Goal: Obtain resource: Obtain resource

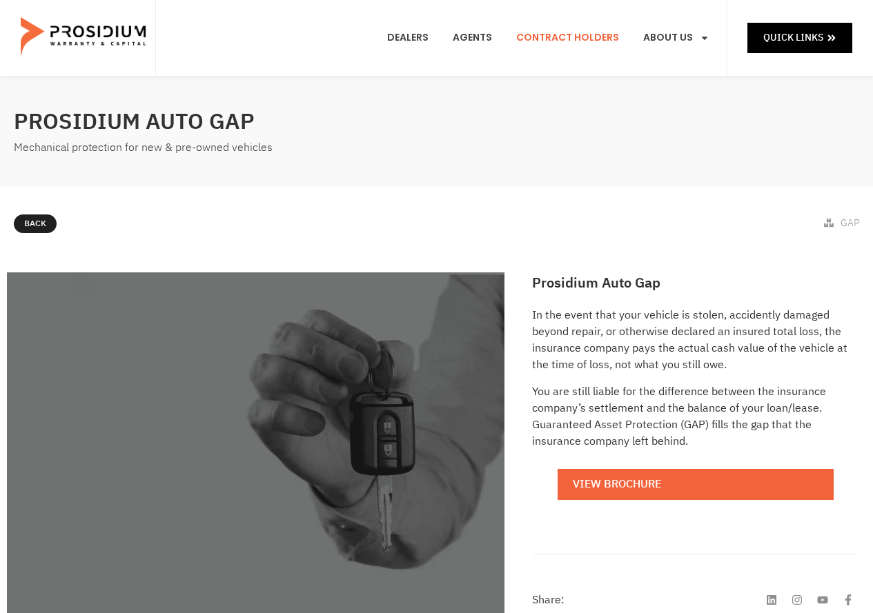
click at [583, 36] on link "Contract Holders" at bounding box center [567, 37] width 123 height 51
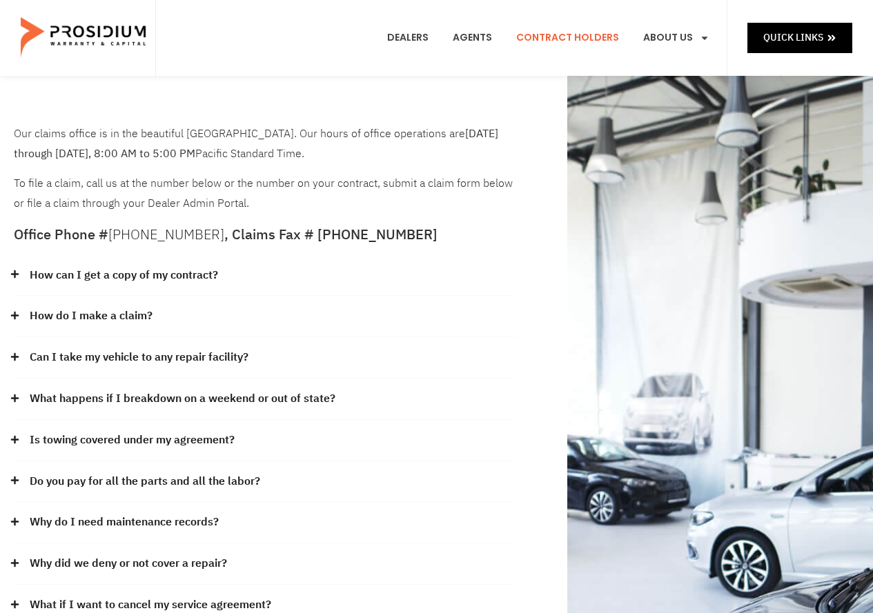
click at [70, 310] on link "How do I make a claim?" at bounding box center [91, 316] width 123 height 20
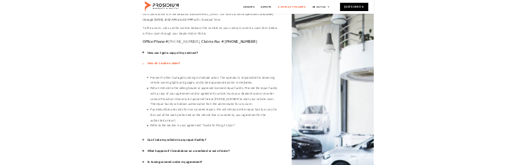
scroll to position [69, 0]
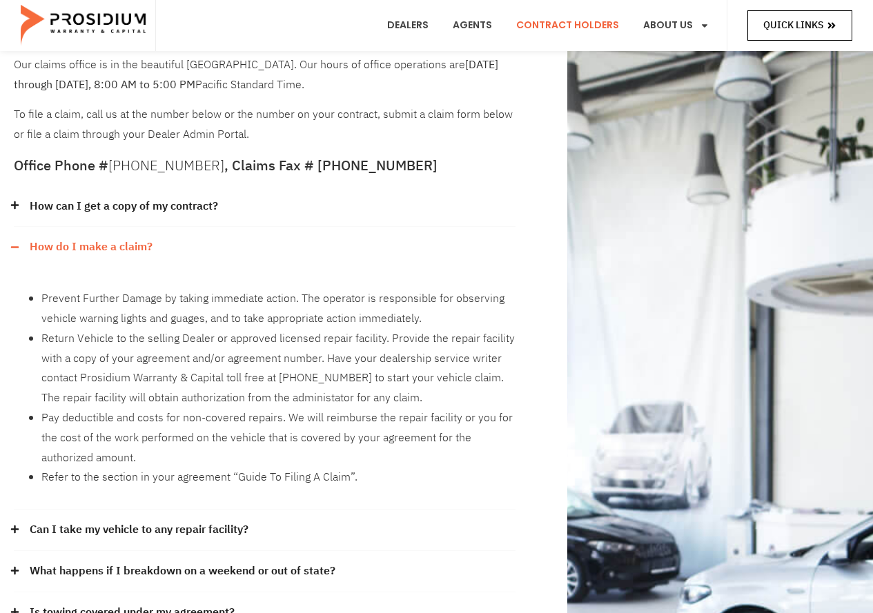
click at [835, 21] on icon at bounding box center [831, 26] width 10 height 10
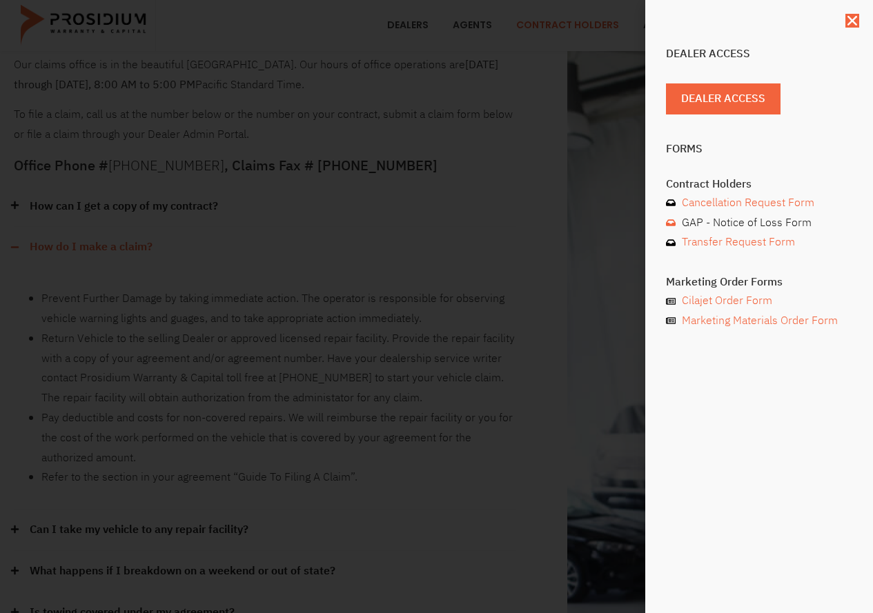
click at [794, 222] on span "GAP - Notice of Loss Form" at bounding box center [744, 223] width 133 height 20
drag, startPoint x: 849, startPoint y: 19, endPoint x: 842, endPoint y: 26, distance: 8.8
click at [850, 19] on icon "Close" at bounding box center [852, 21] width 14 height 14
